Goal: Task Accomplishment & Management: Complete application form

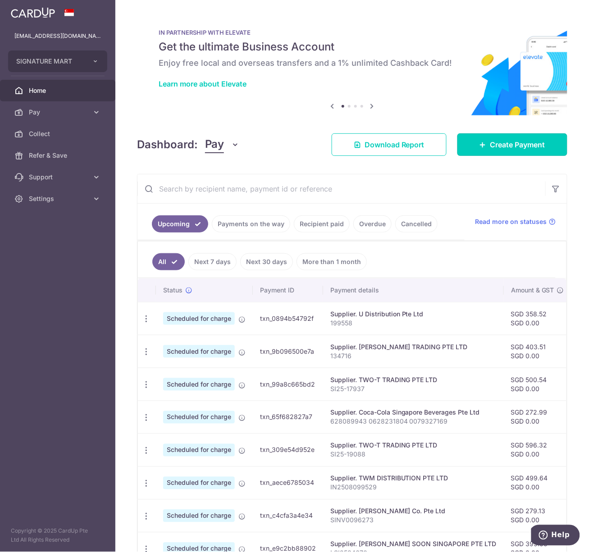
click at [496, 149] on span "Create Payment" at bounding box center [517, 144] width 55 height 11
